Goal: Task Accomplishment & Management: Use online tool/utility

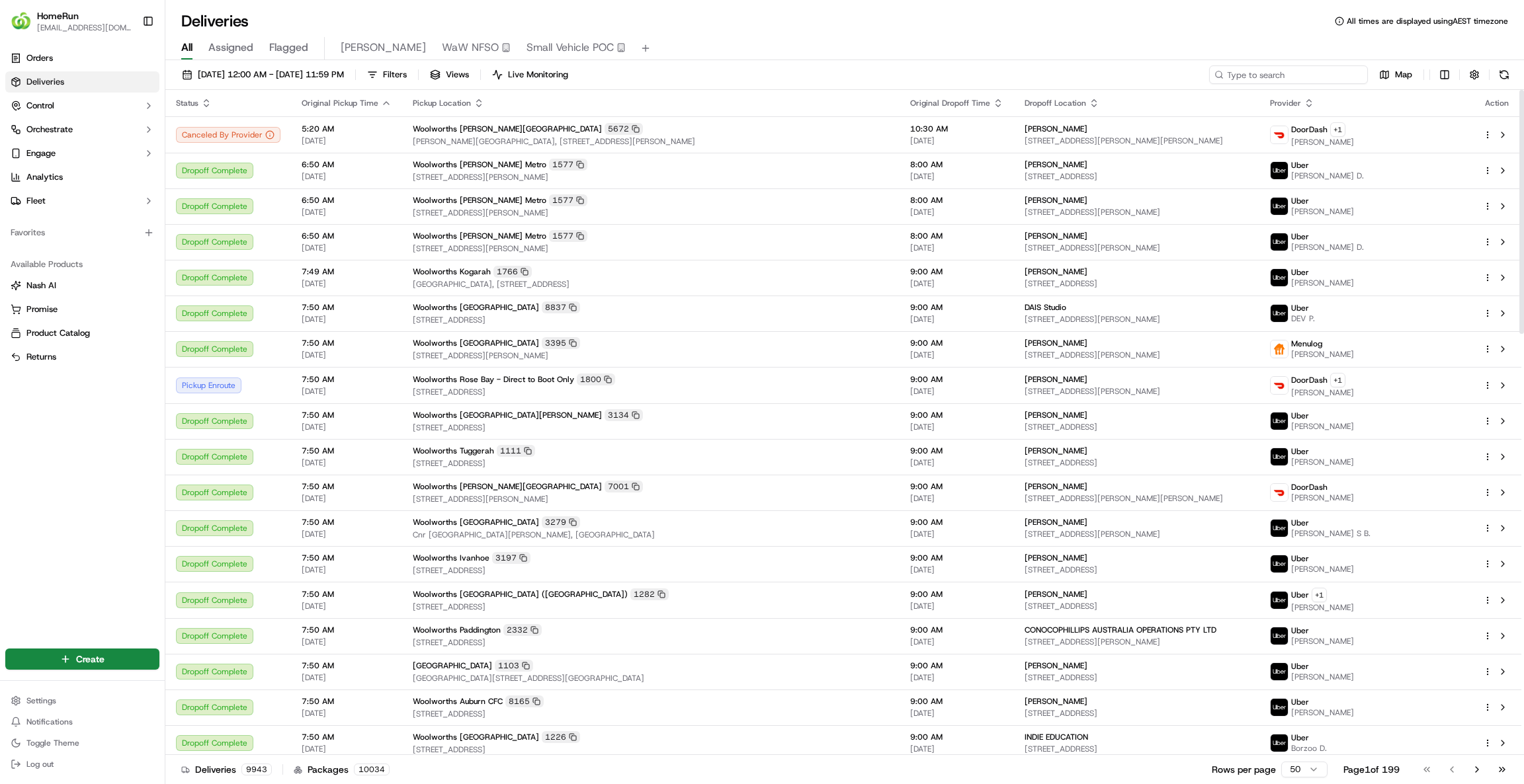
click at [1311, 74] on input at bounding box center [1289, 74] width 159 height 18
paste input "225464084"
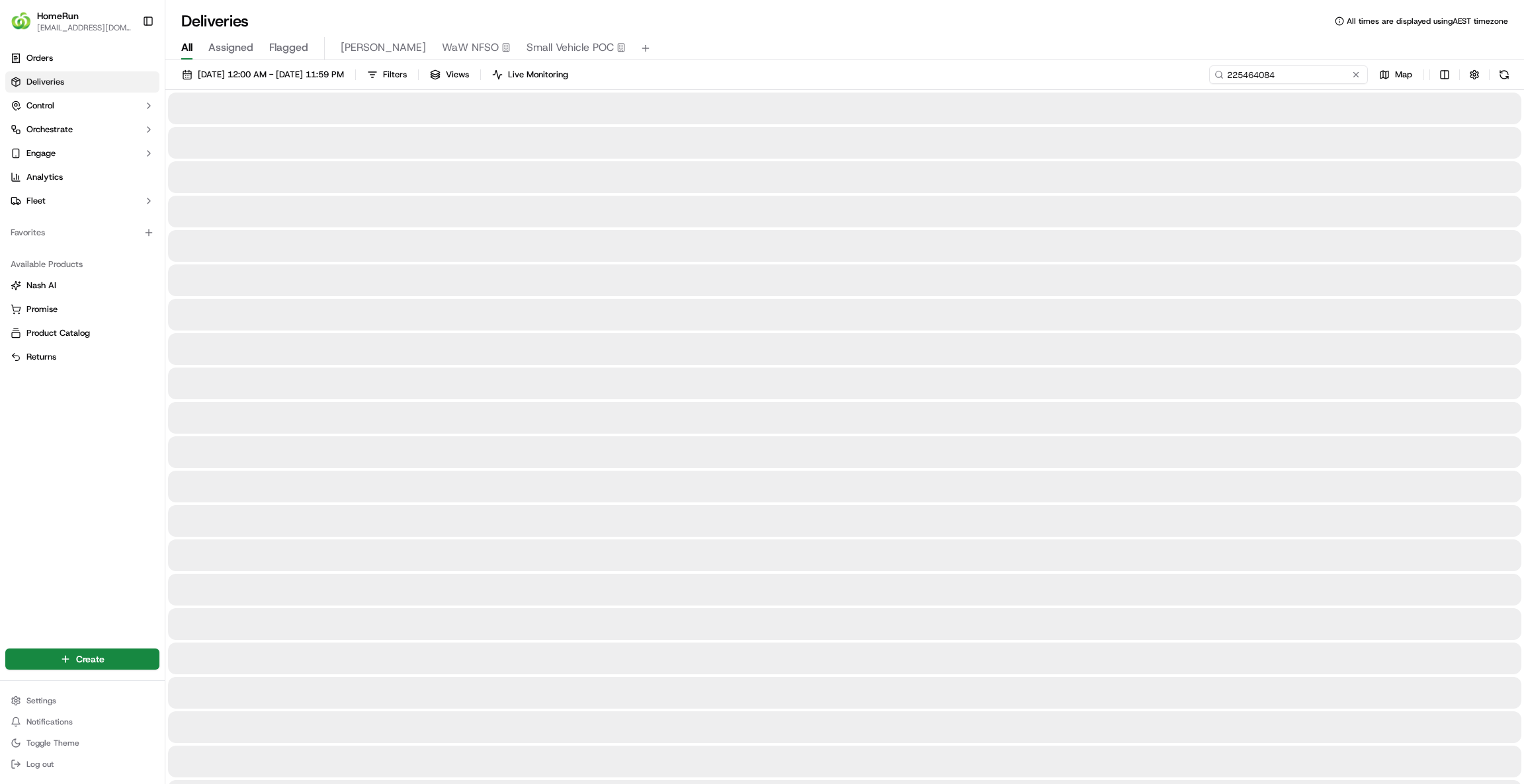
type input "225464084"
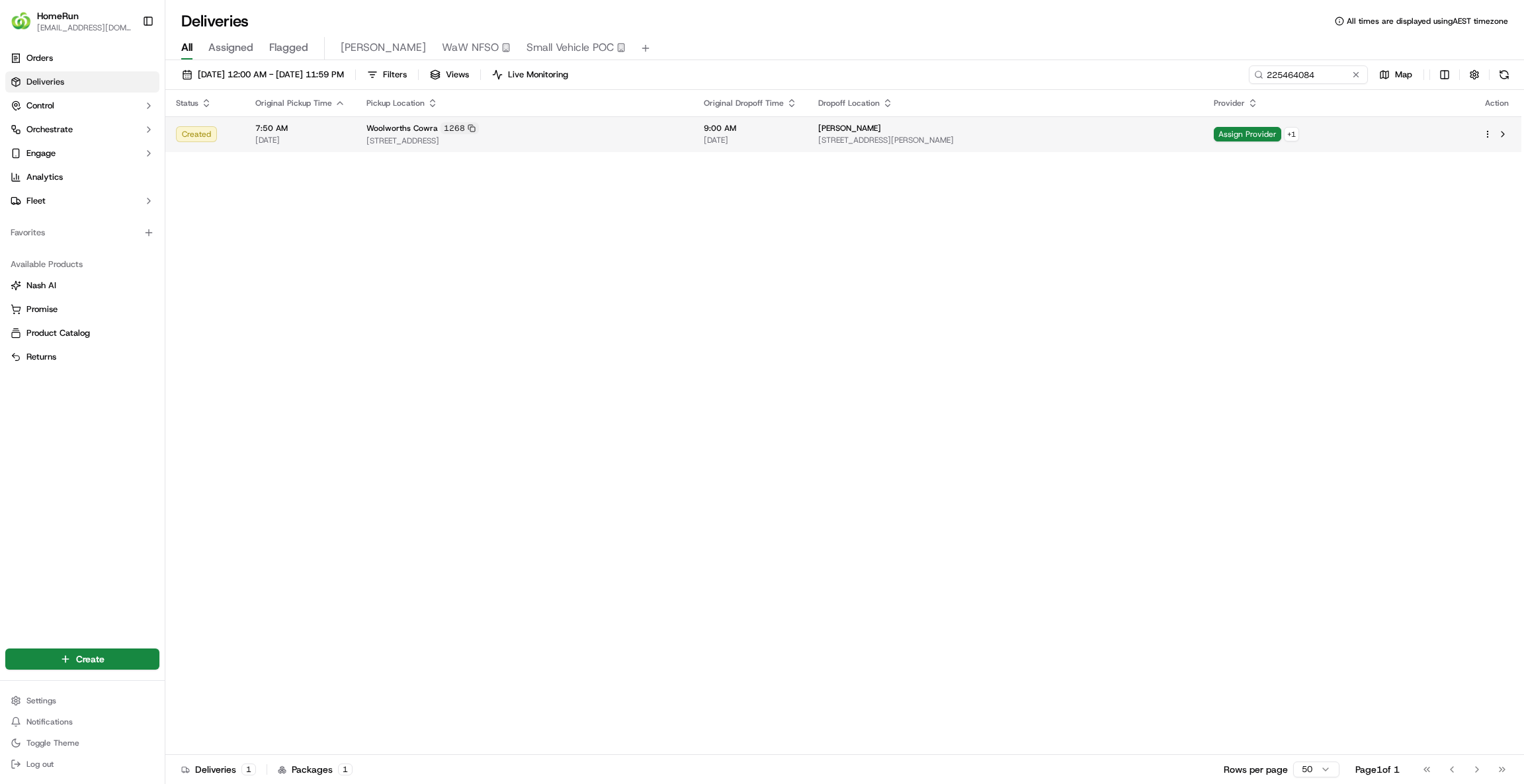
click at [887, 137] on span "[STREET_ADDRESS][PERSON_NAME]" at bounding box center [1005, 140] width 374 height 11
click at [1252, 134] on span "Assign Provider" at bounding box center [1247, 134] width 68 height 14
